Goal: Transaction & Acquisition: Book appointment/travel/reservation

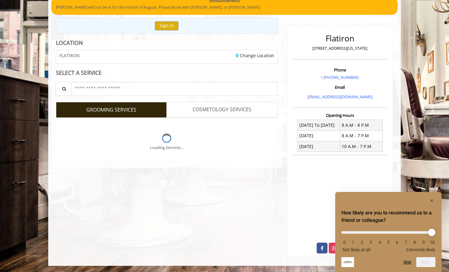
scroll to position [53, 0]
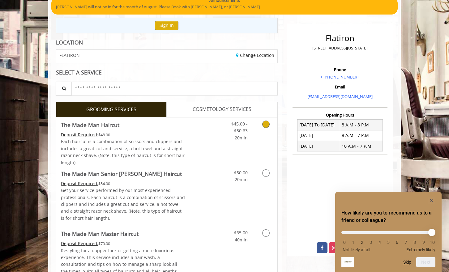
click at [262, 127] on link "Grooming services" at bounding box center [265, 130] width 16 height 24
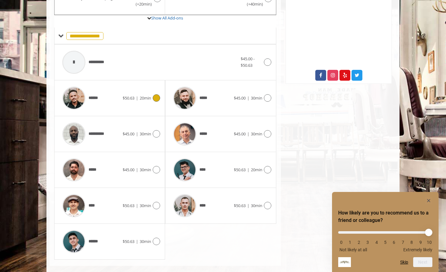
scroll to position [234, 0]
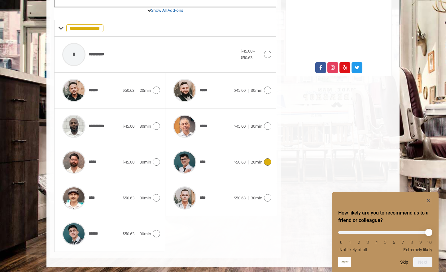
click at [266, 157] on div "**** $50.63 | 20min" at bounding box center [220, 162] width 101 height 29
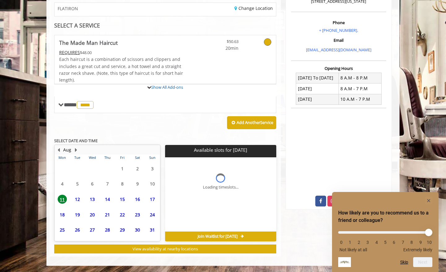
scroll to position [166, 0]
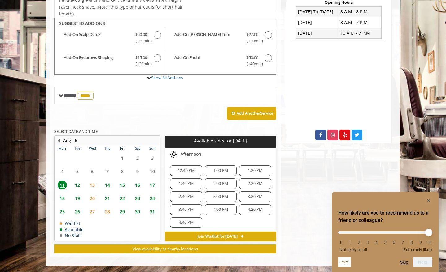
click at [192, 171] on span "12:40 PM" at bounding box center [186, 170] width 17 height 5
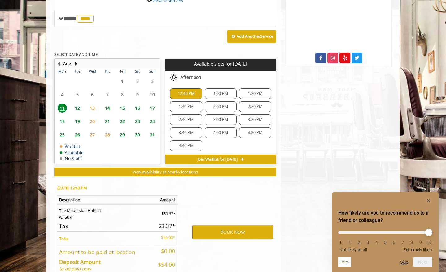
scroll to position [278, 0]
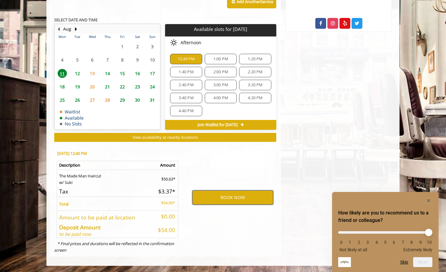
click at [210, 199] on button "BOOK NOW" at bounding box center [232, 198] width 81 height 14
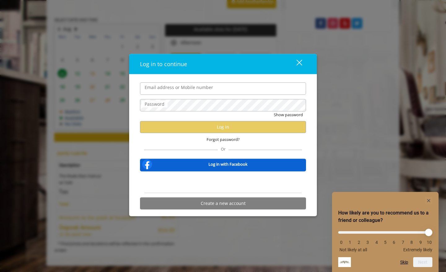
type input "**********"
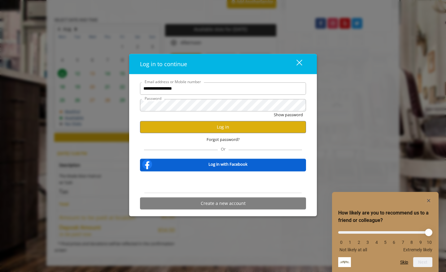
scroll to position [0, 0]
click at [191, 129] on button "Log in" at bounding box center [223, 127] width 166 height 12
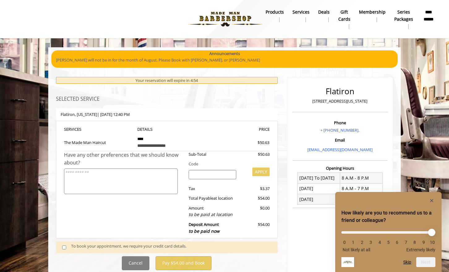
click at [151, 246] on div "To book your appointment, we require your credit card details." at bounding box center [171, 247] width 200 height 8
click at [67, 247] on span at bounding box center [67, 247] width 18 height 8
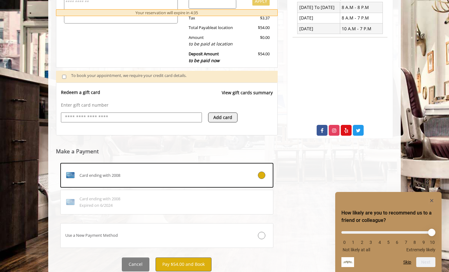
scroll to position [192, 0]
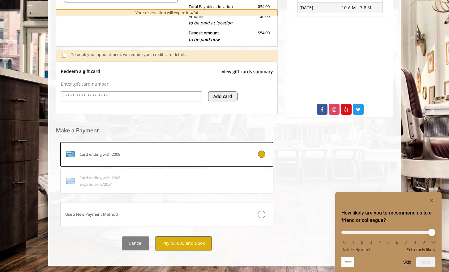
click at [182, 249] on button "Pay $54.00 and Book" at bounding box center [184, 244] width 56 height 14
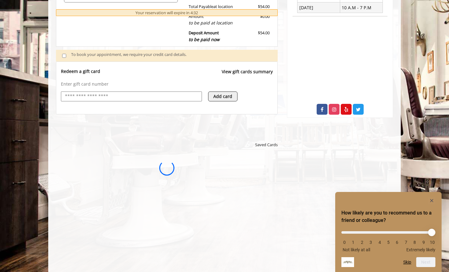
scroll to position [0, 0]
